Goal: Task Accomplishment & Management: Use online tool/utility

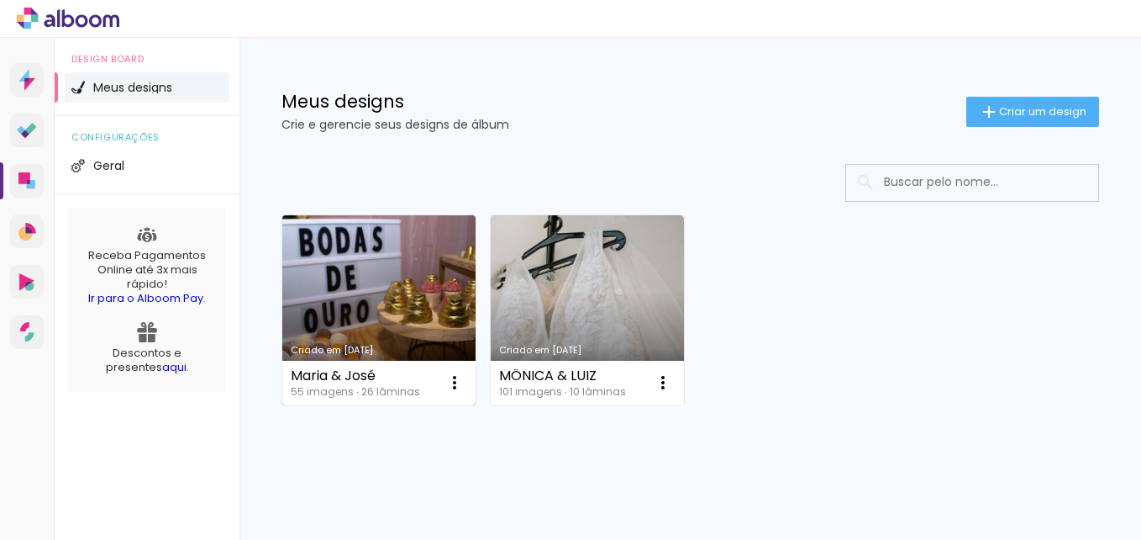
click at [399, 315] on link "Criado em [DATE]" at bounding box center [378, 310] width 193 height 190
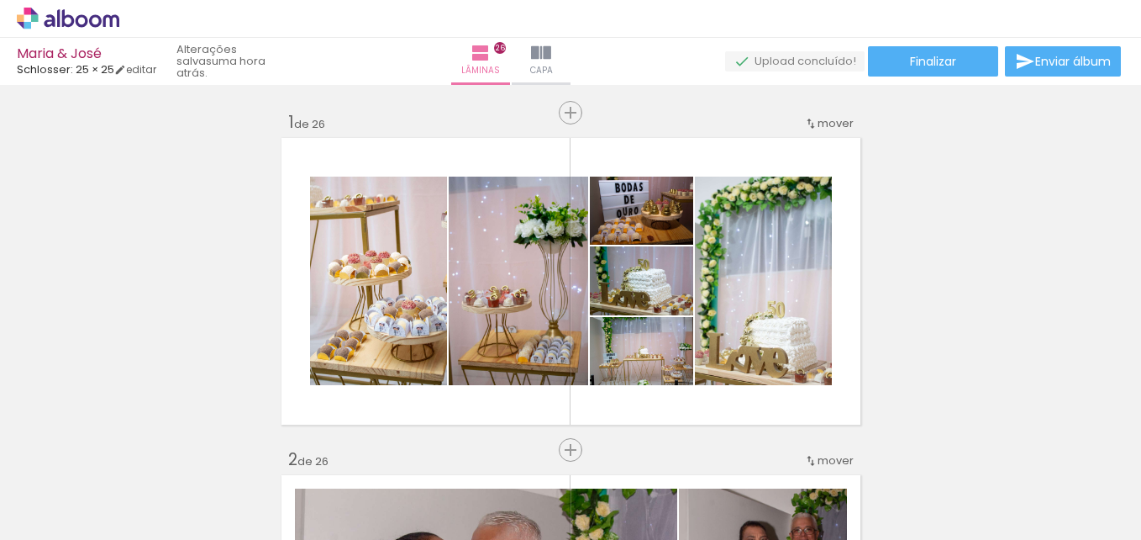
scroll to position [8395, 0]
